Goal: Book appointment/travel/reservation

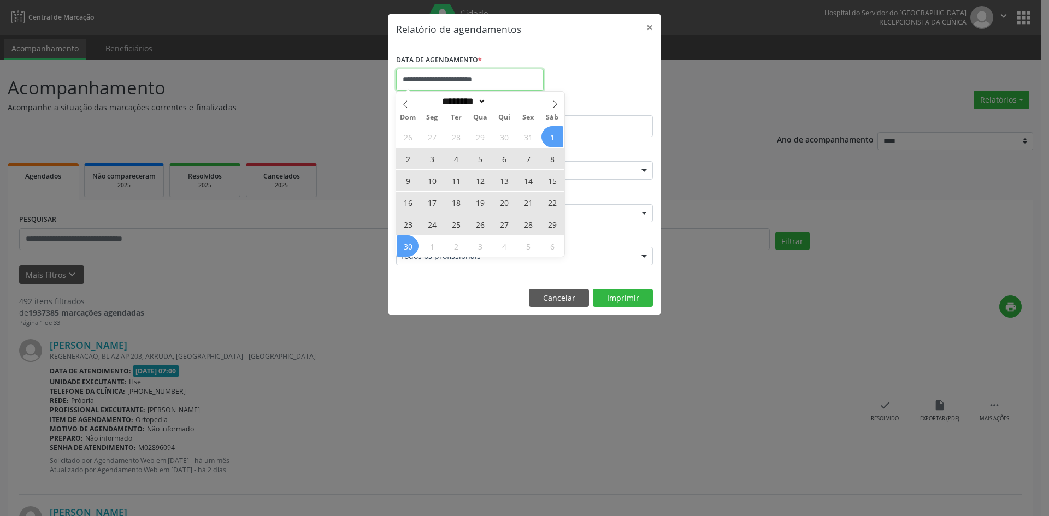
click at [487, 80] on input "**********" at bounding box center [470, 80] width 148 height 22
click at [404, 104] on icon at bounding box center [406, 105] width 8 height 8
select select "*"
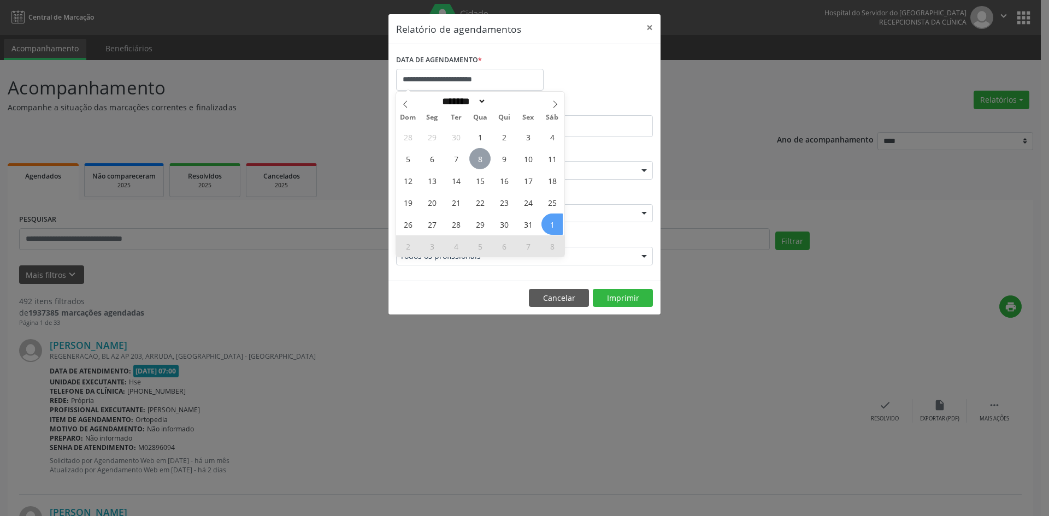
click at [478, 158] on span "8" at bounding box center [479, 158] width 21 height 21
type input "**********"
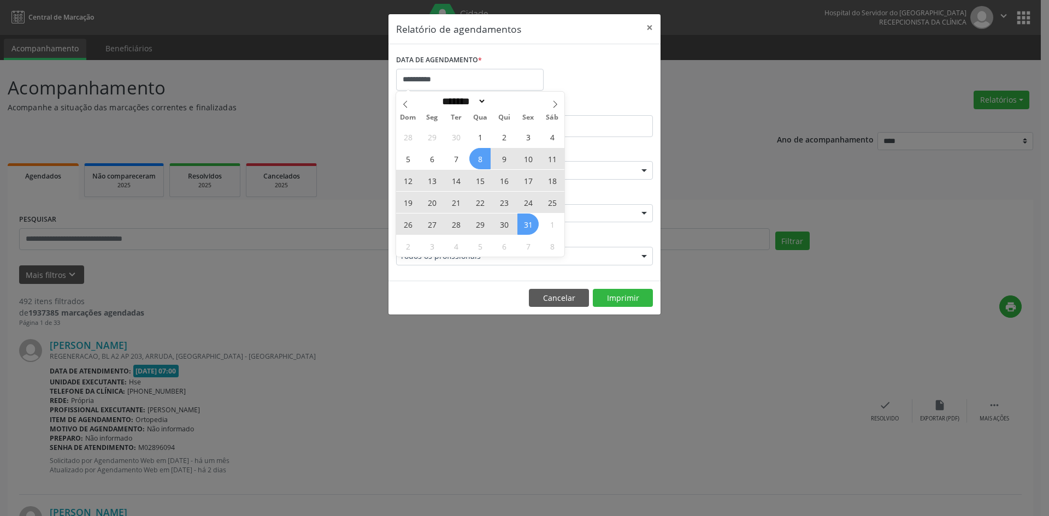
drag, startPoint x: 478, startPoint y: 158, endPoint x: 533, endPoint y: 226, distance: 87.3
click at [533, 226] on div "28 29 30 1 2 3 4 5 6 7 8 9 10 11 12 13 14 15 16 17 18 19 20 21 22 23 24 25 26 2…" at bounding box center [480, 191] width 168 height 131
click at [533, 226] on span "31" at bounding box center [527, 224] width 21 height 21
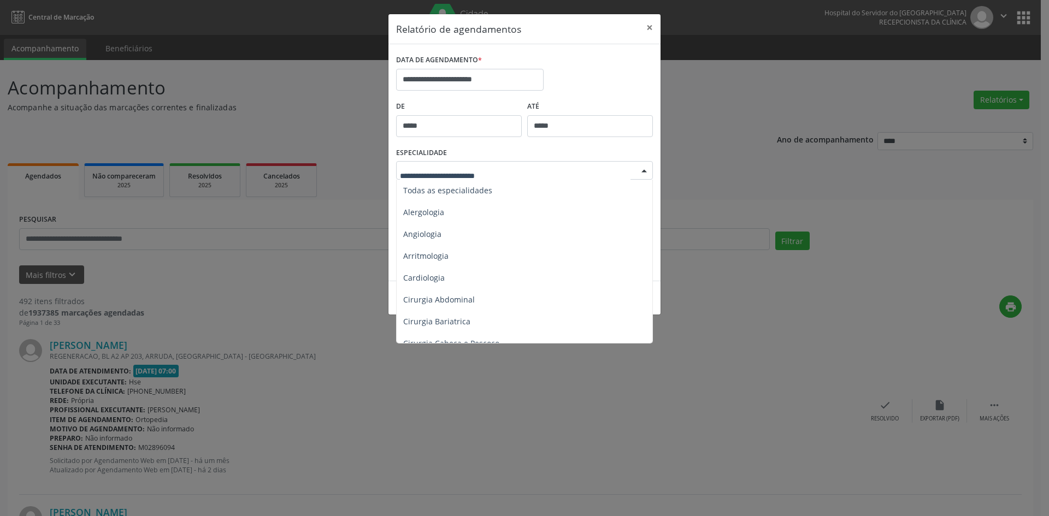
click at [643, 169] on div at bounding box center [644, 171] width 16 height 19
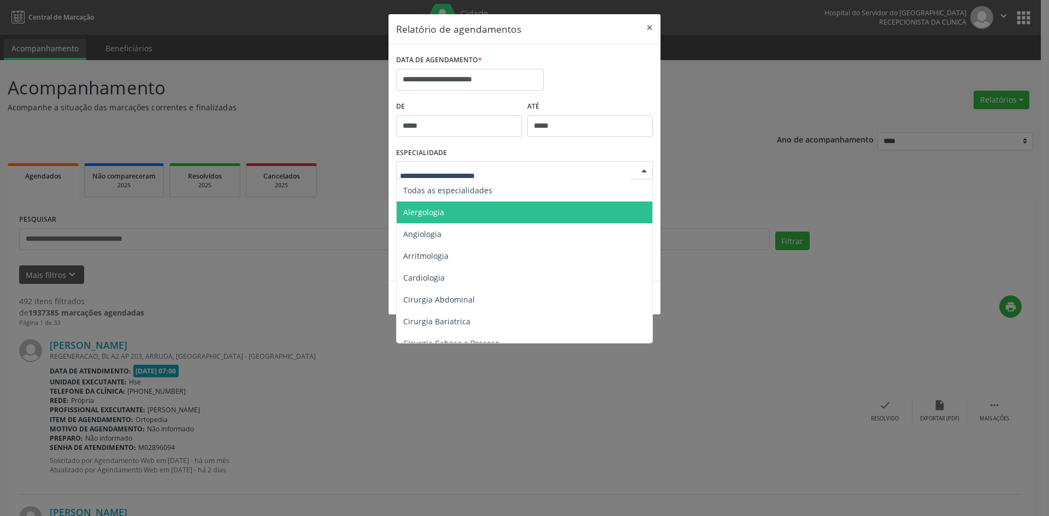
click at [438, 213] on span "Alergologia" at bounding box center [423, 212] width 41 height 10
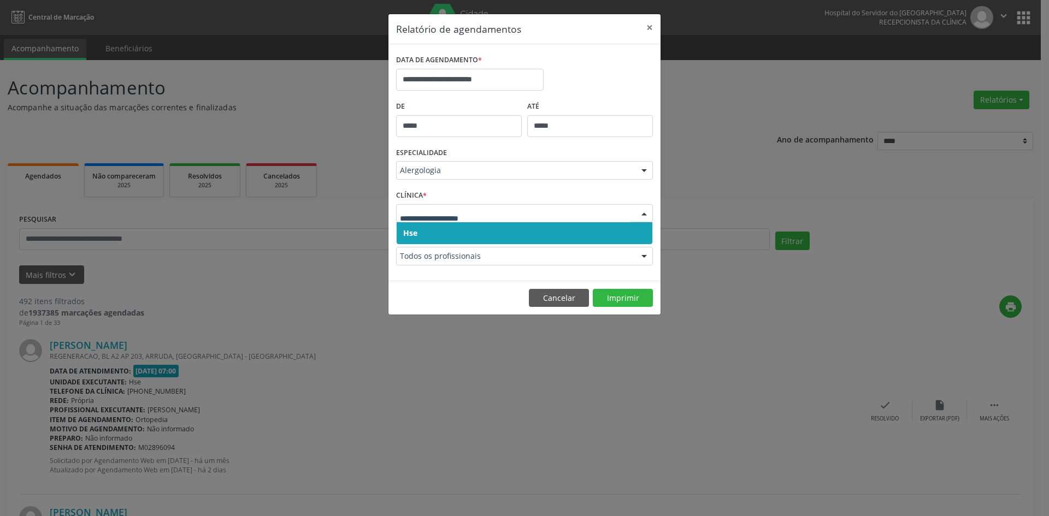
click at [414, 228] on span "Hse" at bounding box center [410, 233] width 14 height 10
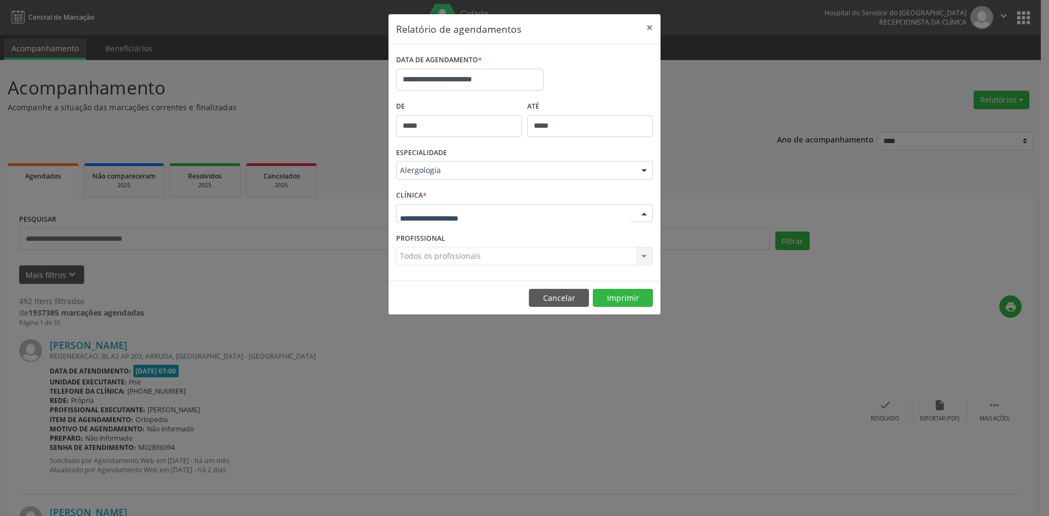
drag, startPoint x: 415, startPoint y: 214, endPoint x: 417, endPoint y: 235, distance: 21.4
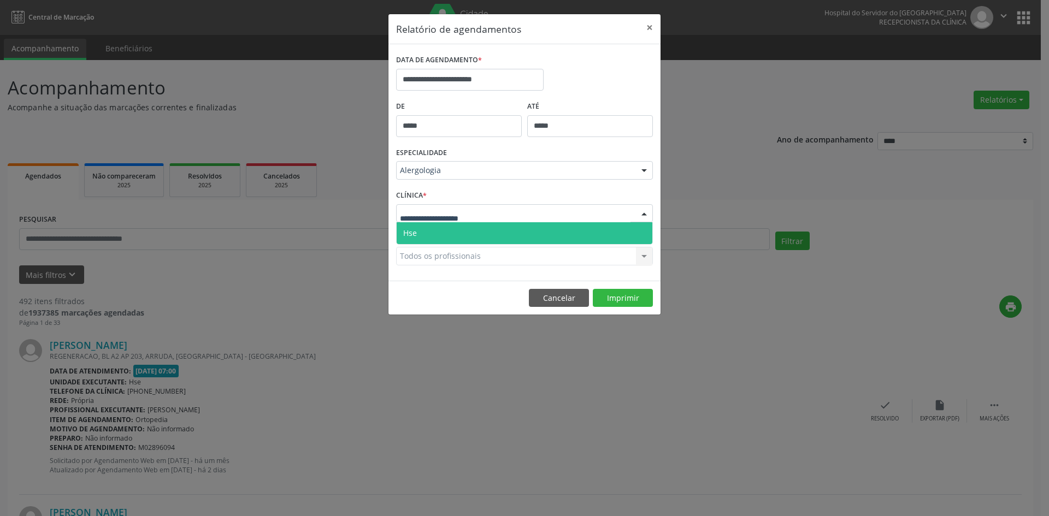
click at [417, 235] on span "Hse" at bounding box center [525, 233] width 256 height 22
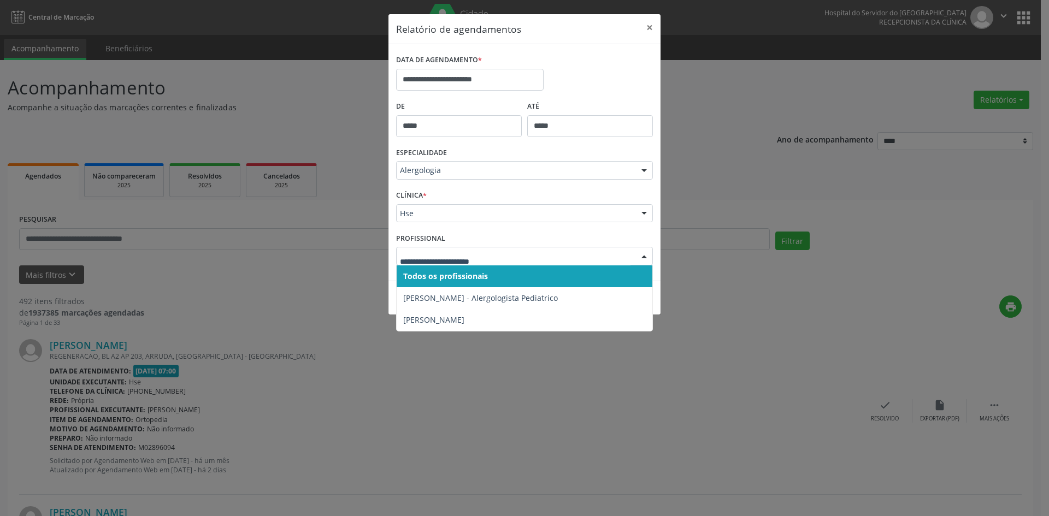
click at [451, 275] on span "Todos os profissionais" at bounding box center [445, 276] width 85 height 10
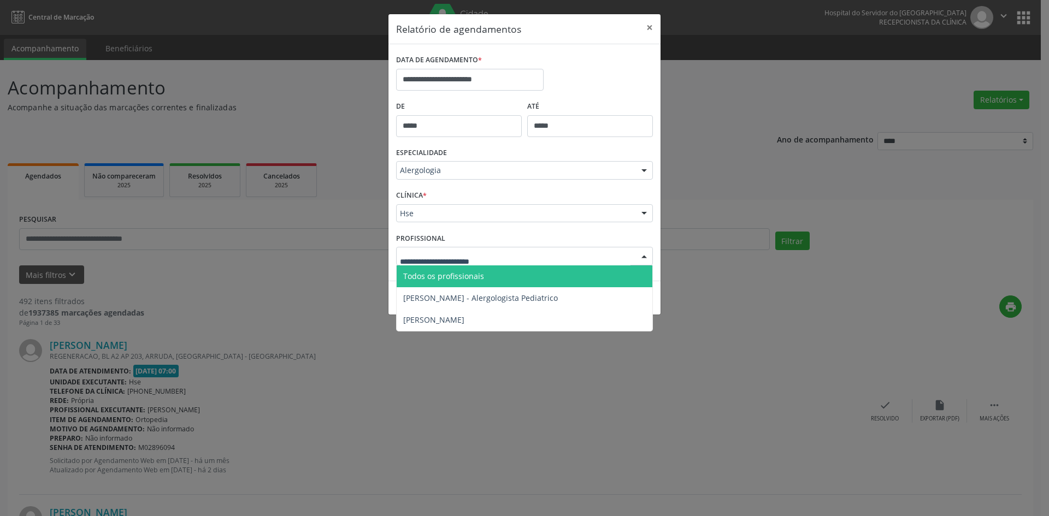
click at [435, 276] on span "Todos os profissionais" at bounding box center [443, 276] width 81 height 10
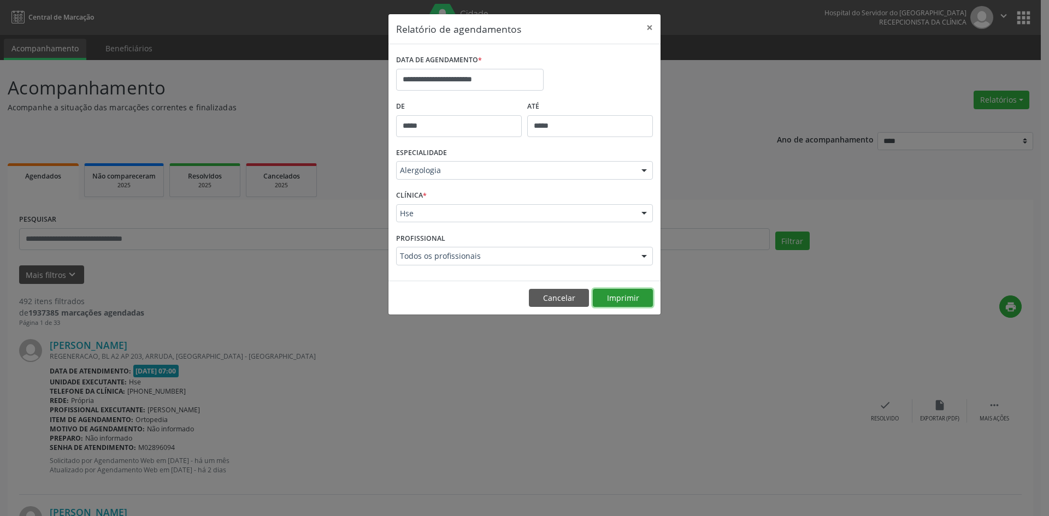
click at [627, 302] on button "Imprimir" at bounding box center [623, 298] width 60 height 19
